Goal: Ask a question: Seek information or help from site administrators or community

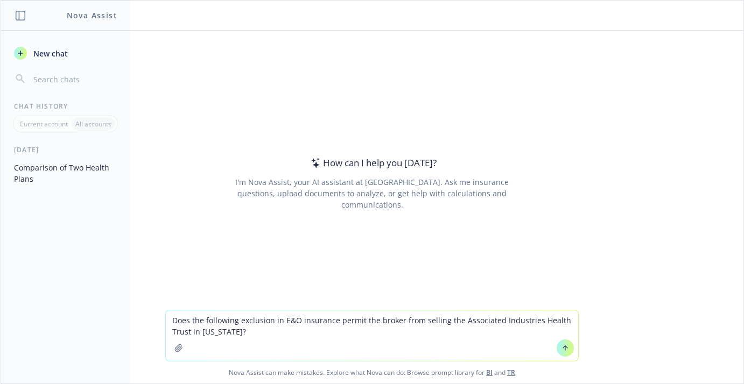
paste textarea "Sale or Servicing of Certain Products based upon, directly or indirectly arisin…"
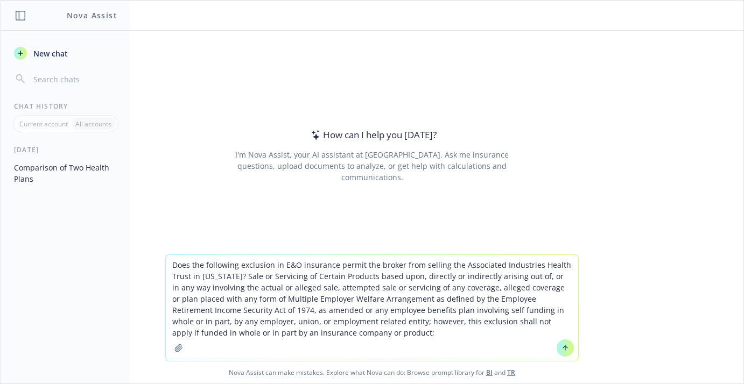
click at [230, 275] on textarea "Does the following exclusion in E&O insurance permit the broker from selling th…" at bounding box center [372, 308] width 412 height 106
click at [325, 330] on textarea "Does the following exclusion in E&O insurance permit the broker from selling th…" at bounding box center [372, 308] width 412 height 106
type textarea "Does the following exclusion in E&O insurance permit the broker from selling th…"
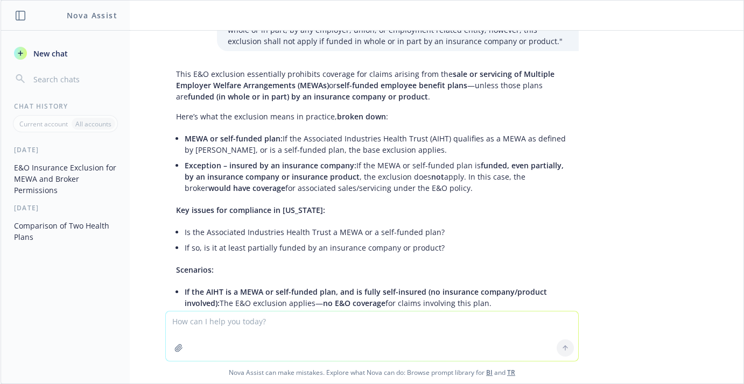
scroll to position [54, 0]
